Goal: Check status

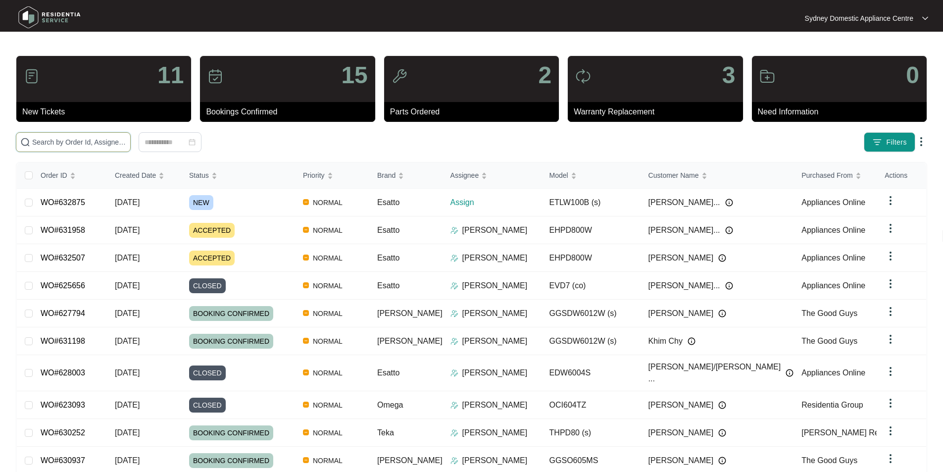
click at [126, 142] on input "text" at bounding box center [79, 142] width 94 height 11
paste input "632875"
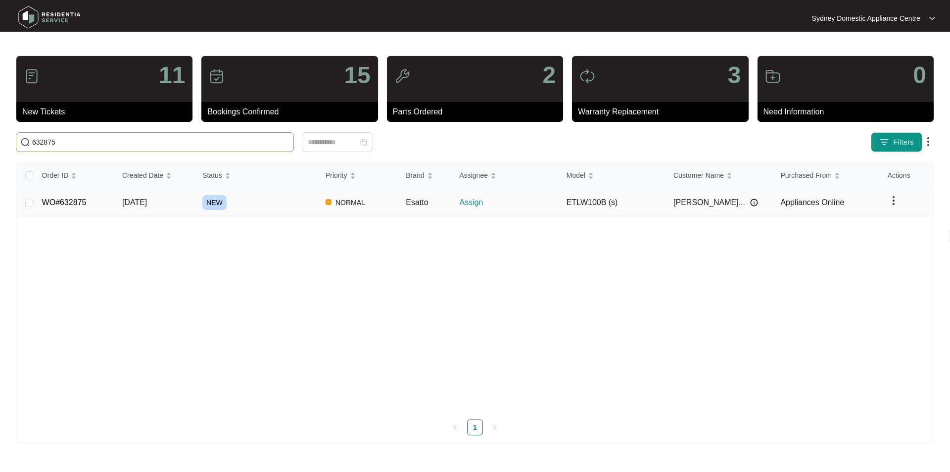
type input "632875"
click at [60, 200] on link "WO#632875" at bounding box center [64, 202] width 45 height 8
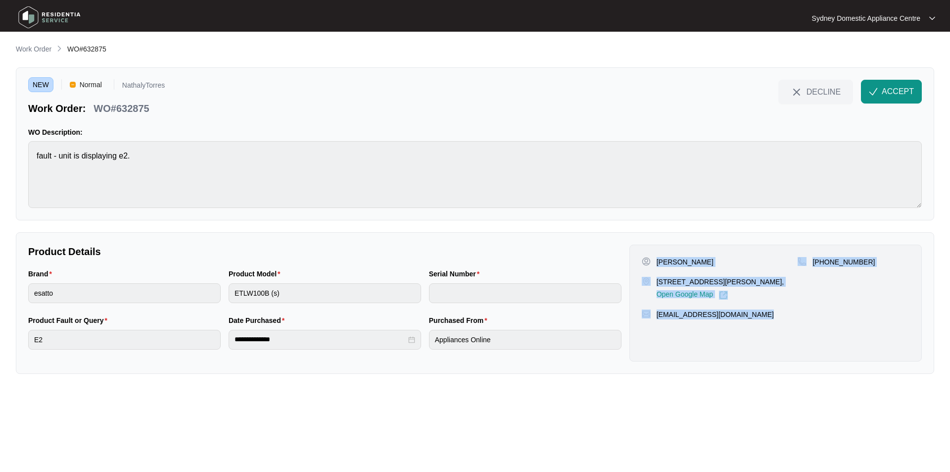
drag, startPoint x: 776, startPoint y: 331, endPoint x: 657, endPoint y: 257, distance: 140.2
click at [657, 257] on div "Jaiden Magallanes Unit 11 76/80 Beauchamp Rd Hillsdale NSW 2036, Open Google Ma…" at bounding box center [775, 302] width 292 height 117
copy div "Jaiden Magallanes Unit 11 76/80 Beauchamp Rd Hillsdale NSW 2036, Open Google Ma…"
click at [892, 87] on span "ACCEPT" at bounding box center [898, 92] width 32 height 12
